Goal: Task Accomplishment & Management: Use online tool/utility

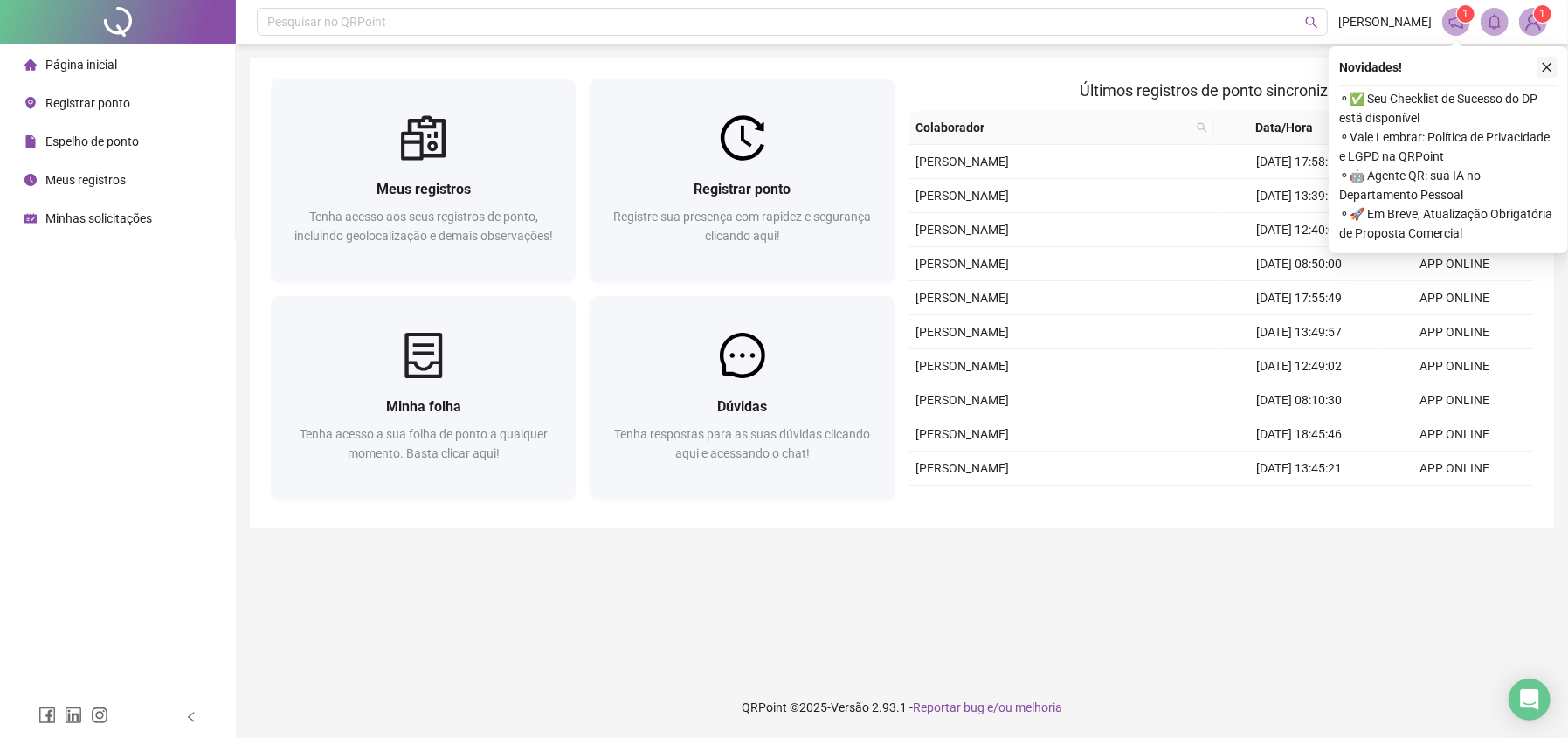
click at [1550, 61] on icon "close" at bounding box center [1547, 68] width 13 height 13
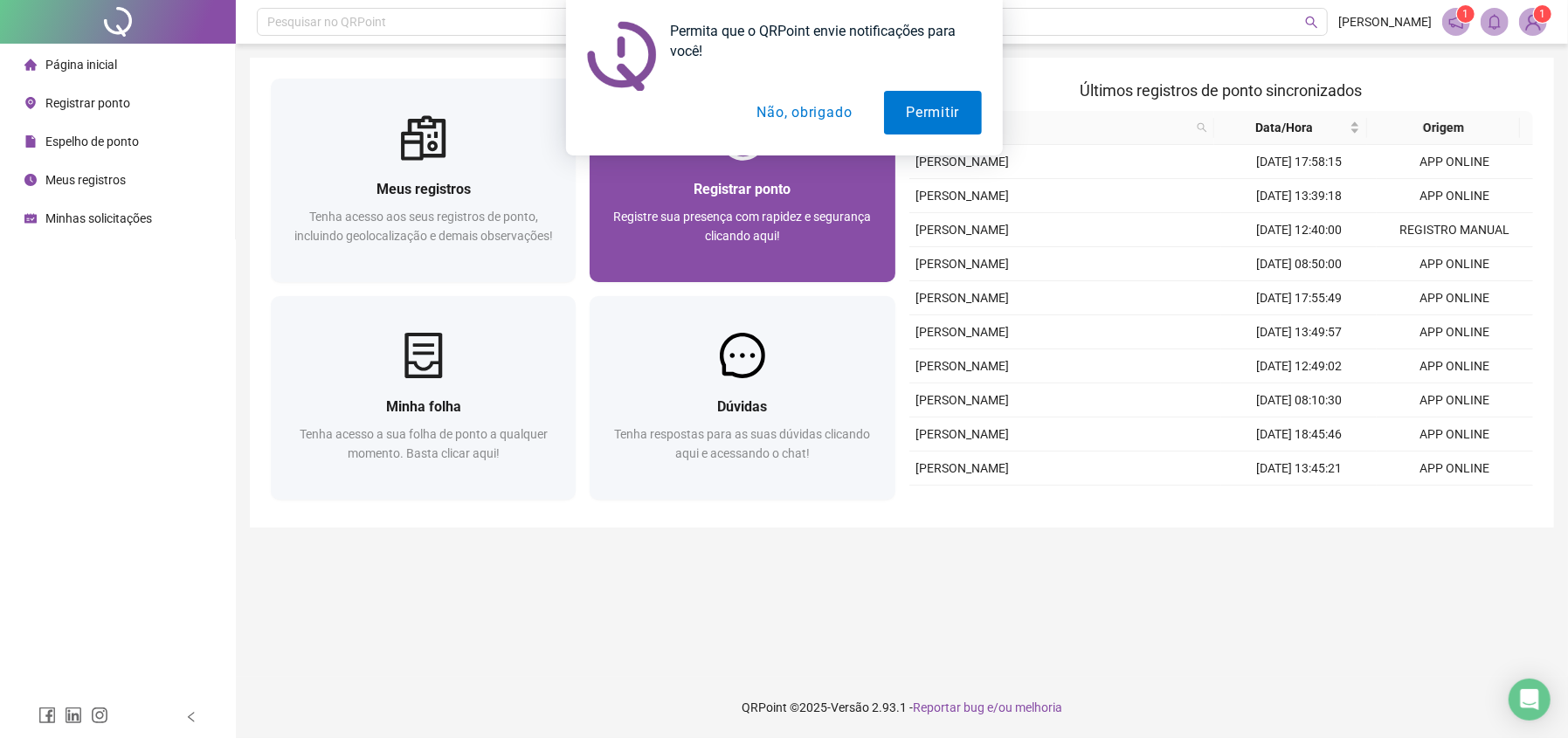
click at [692, 205] on div "Registrar ponto Registre sua presença com rapidez e segurança clicando aqui!" at bounding box center [741, 221] width 263 height 87
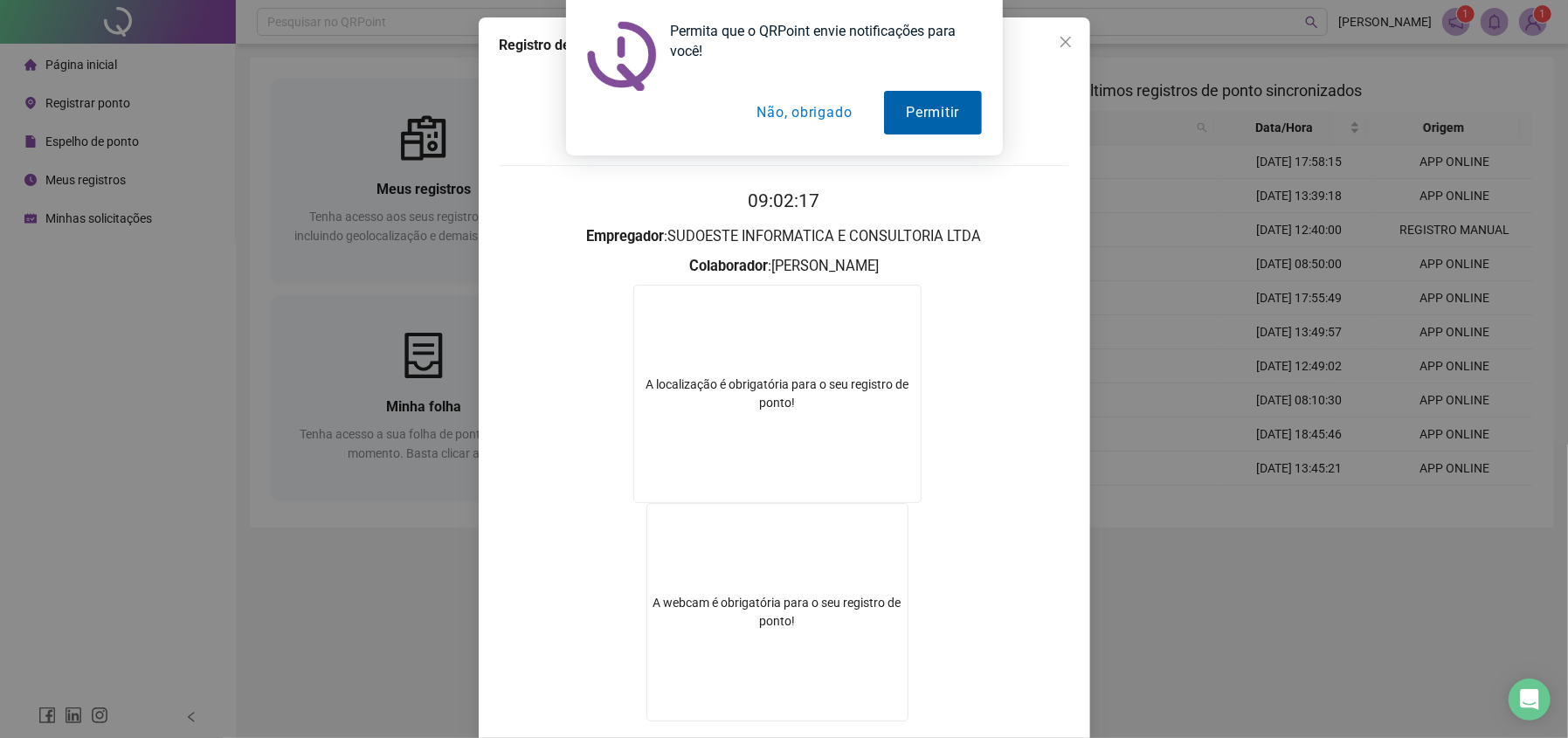
click at [941, 106] on button "Permitir" at bounding box center [932, 113] width 97 height 43
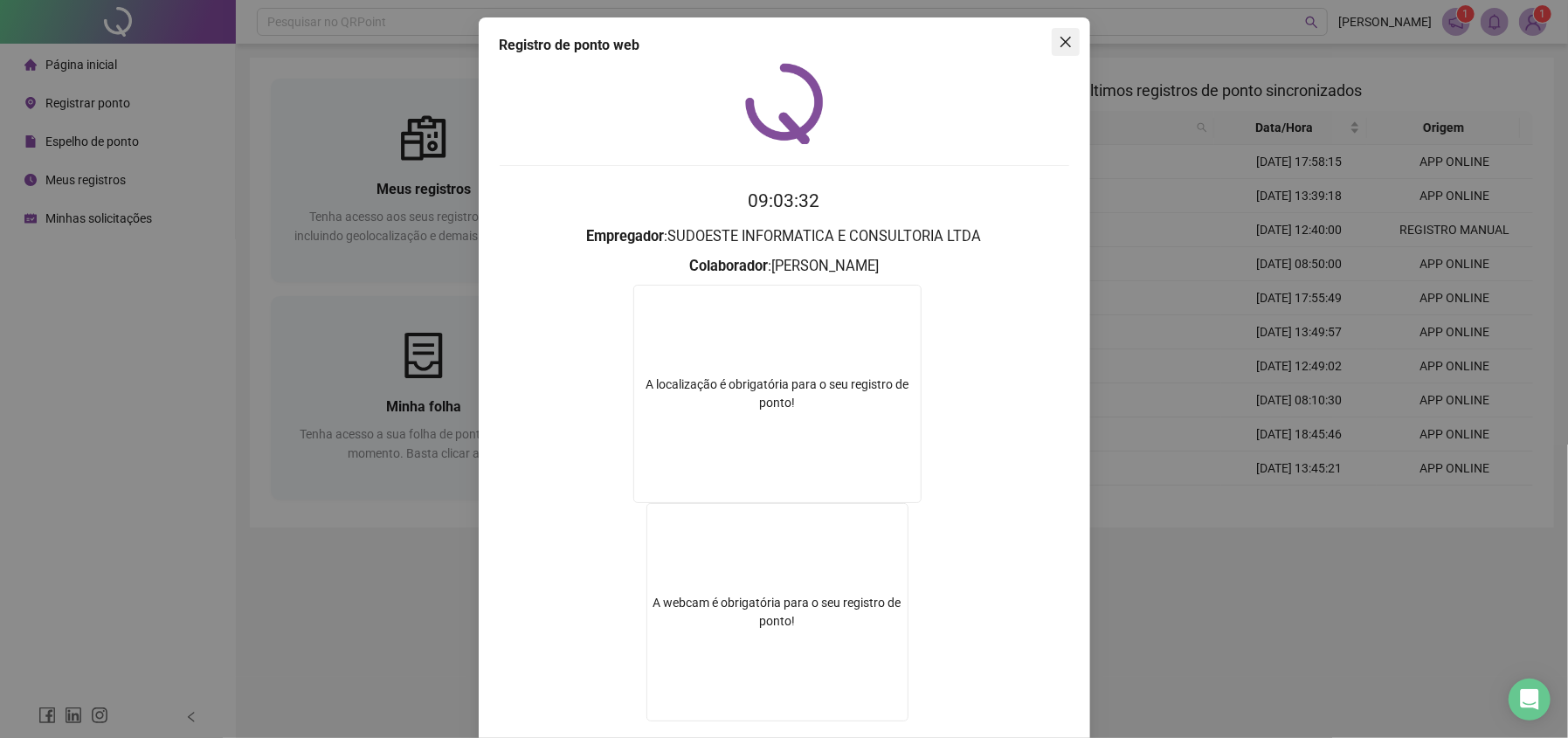
click at [1059, 42] on icon "close" at bounding box center [1065, 42] width 14 height 14
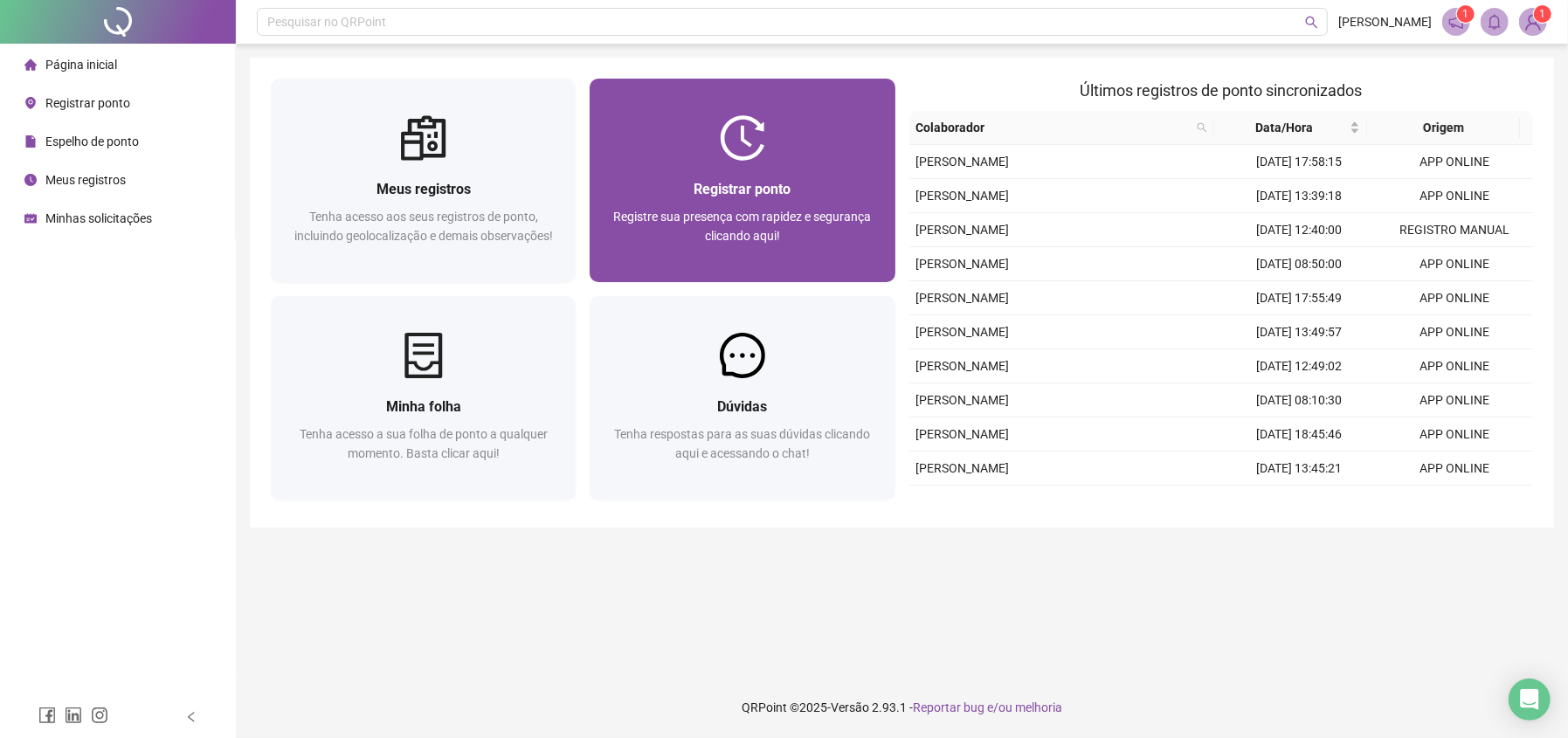
click at [672, 194] on div "Registrar ponto" at bounding box center [741, 189] width 263 height 22
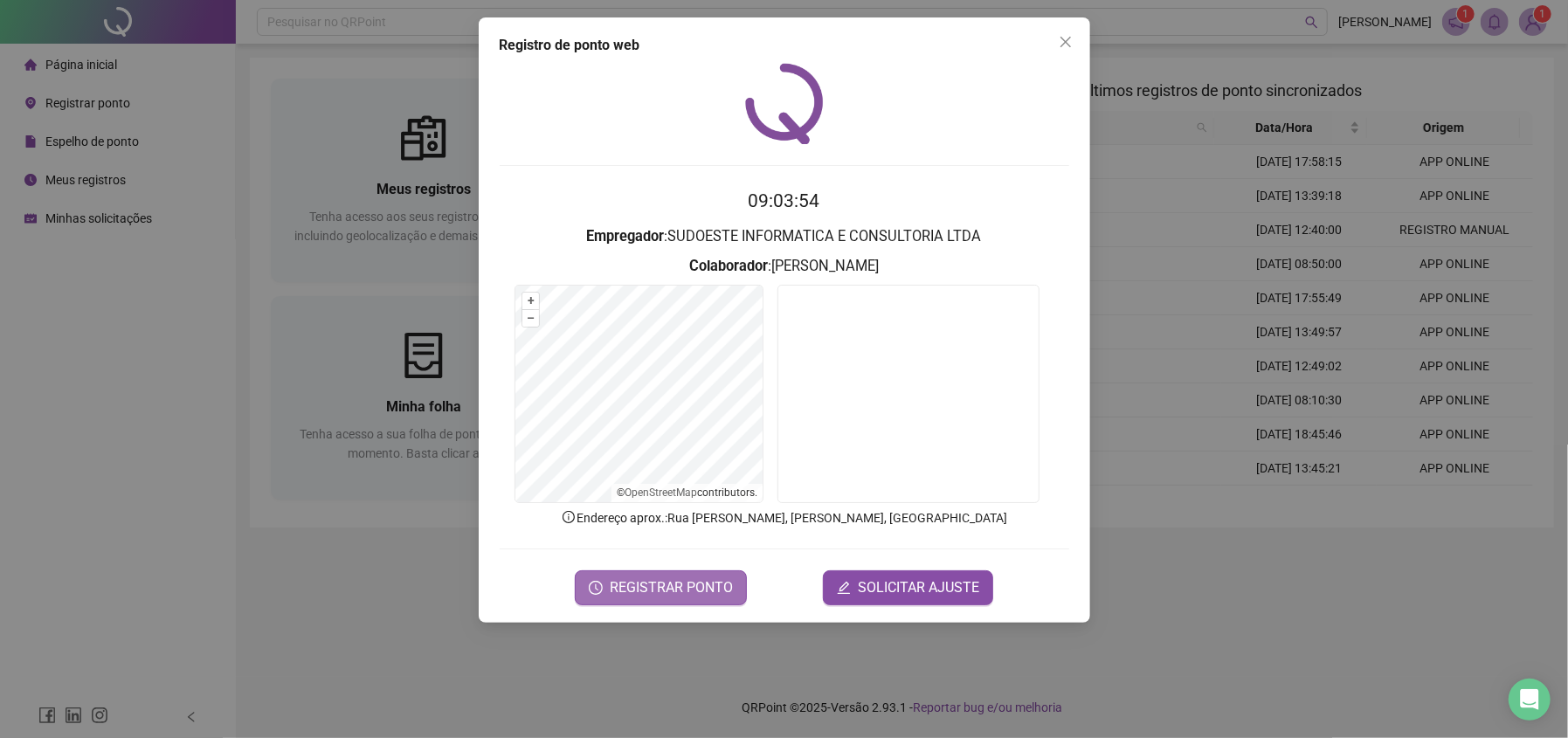
click at [644, 580] on span "REGISTRAR PONTO" at bounding box center [671, 587] width 123 height 21
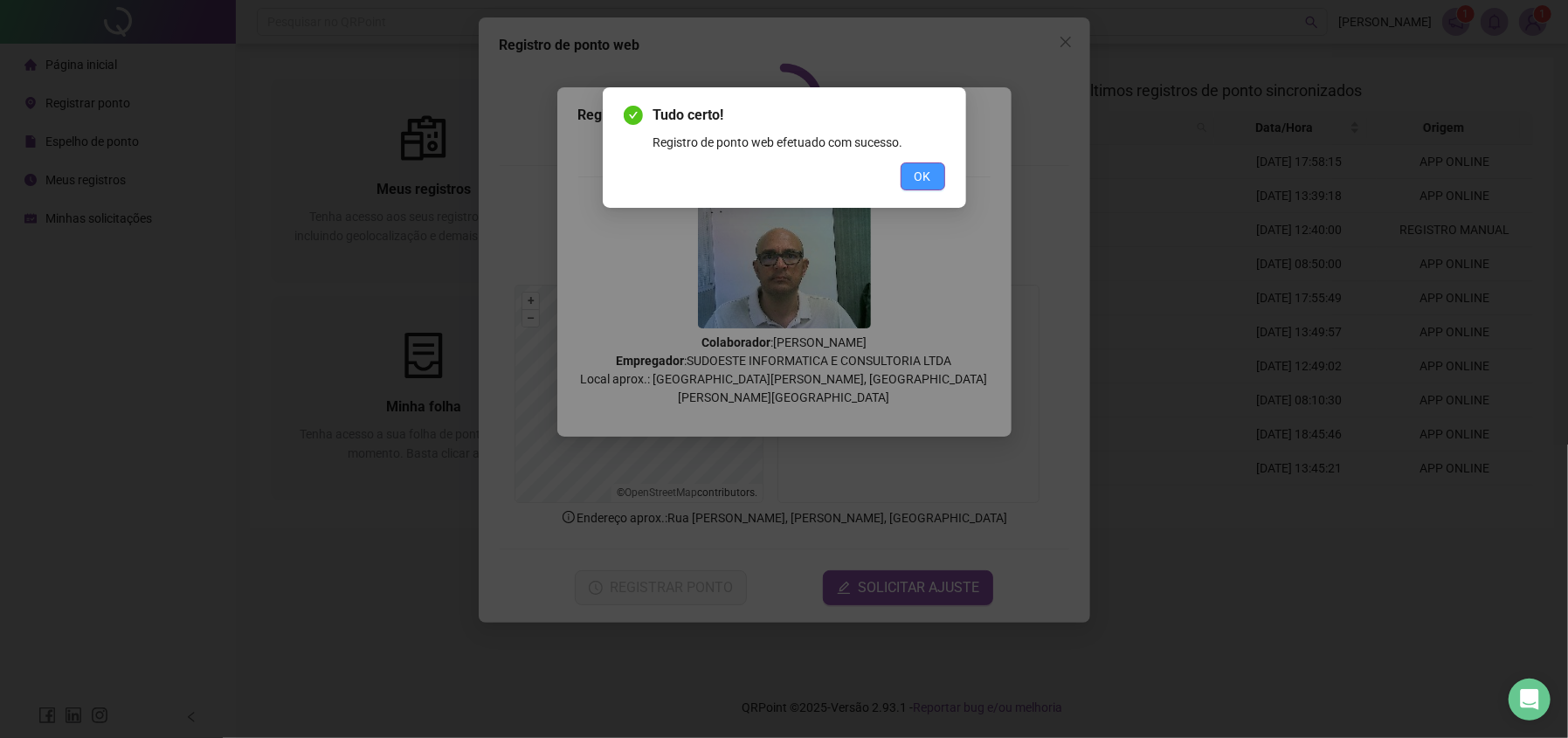
click at [909, 175] on button "OK" at bounding box center [923, 176] width 44 height 28
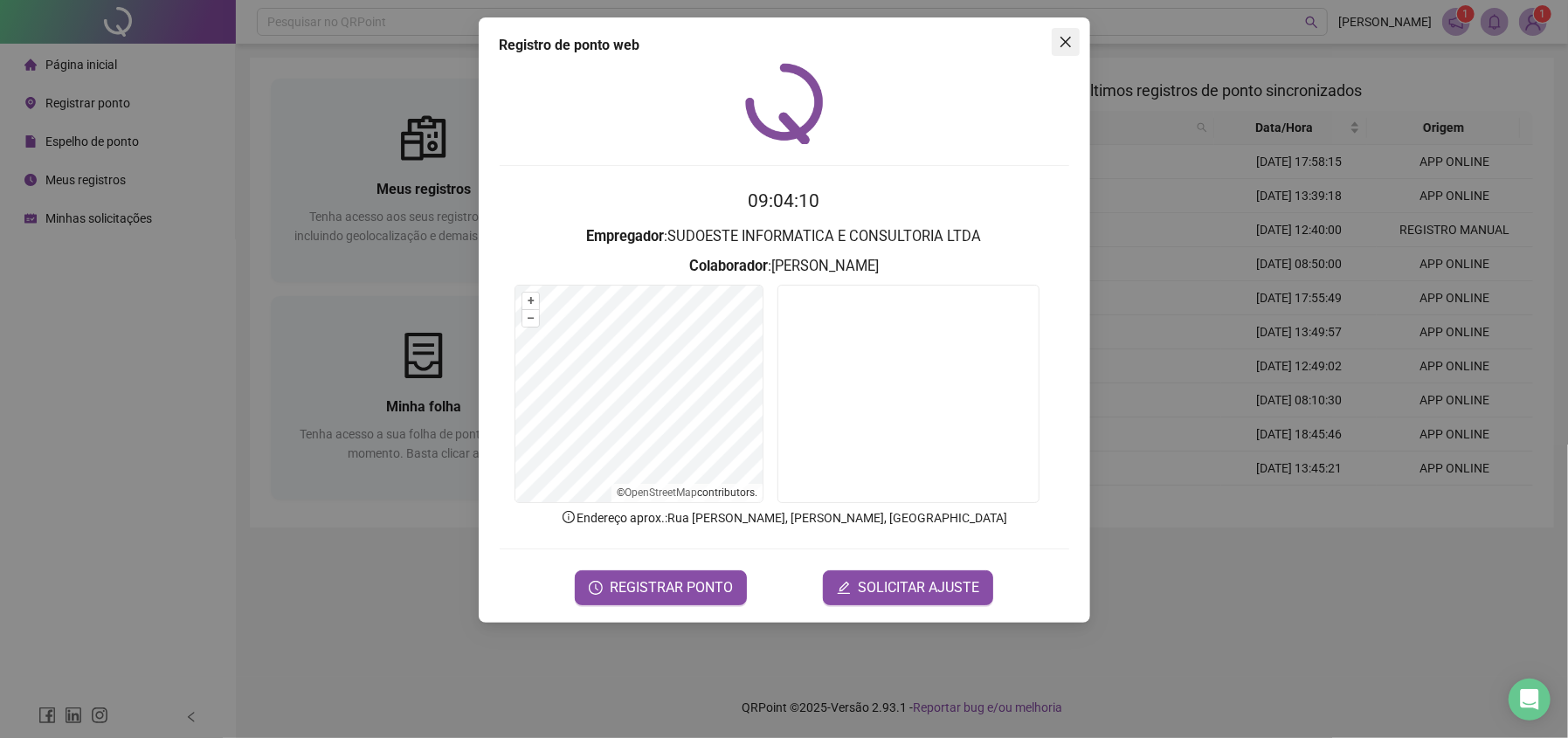
click at [1062, 32] on button "Close" at bounding box center [1065, 42] width 28 height 28
